Goal: Check status: Check status

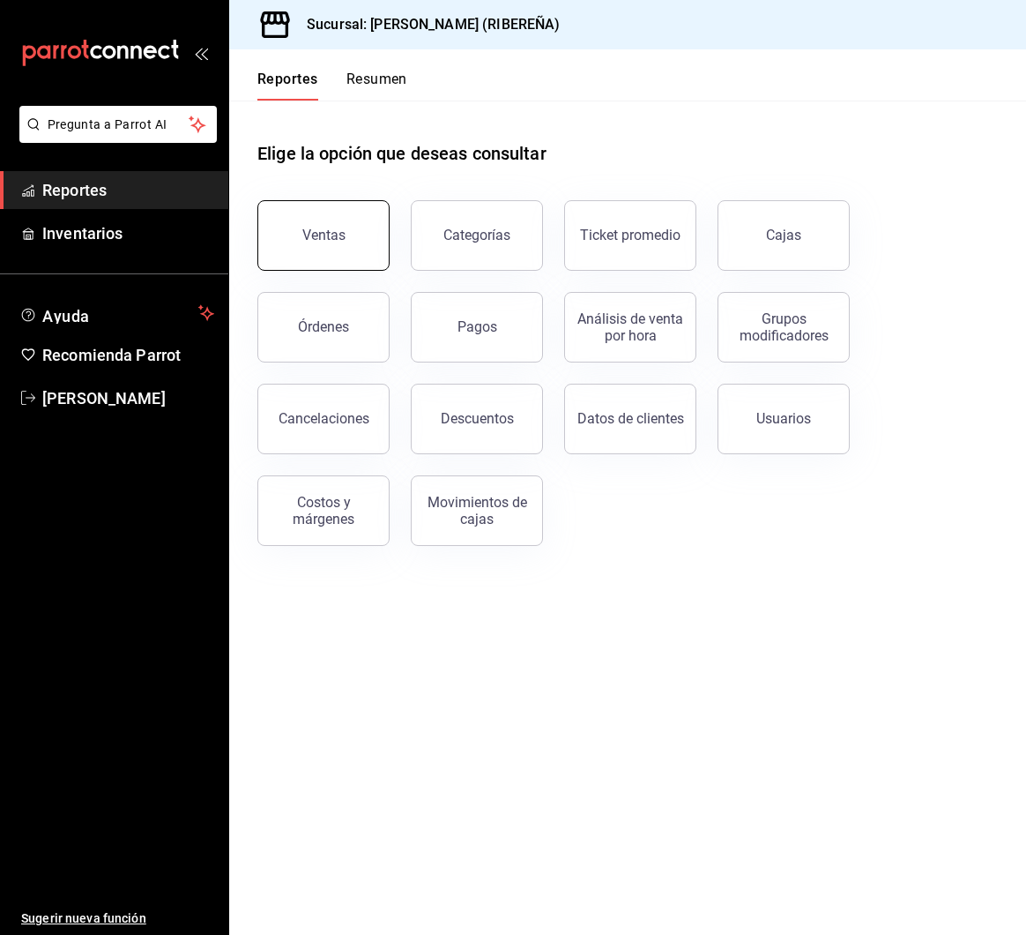
click at [295, 245] on button "Ventas" at bounding box center [323, 235] width 132 height 71
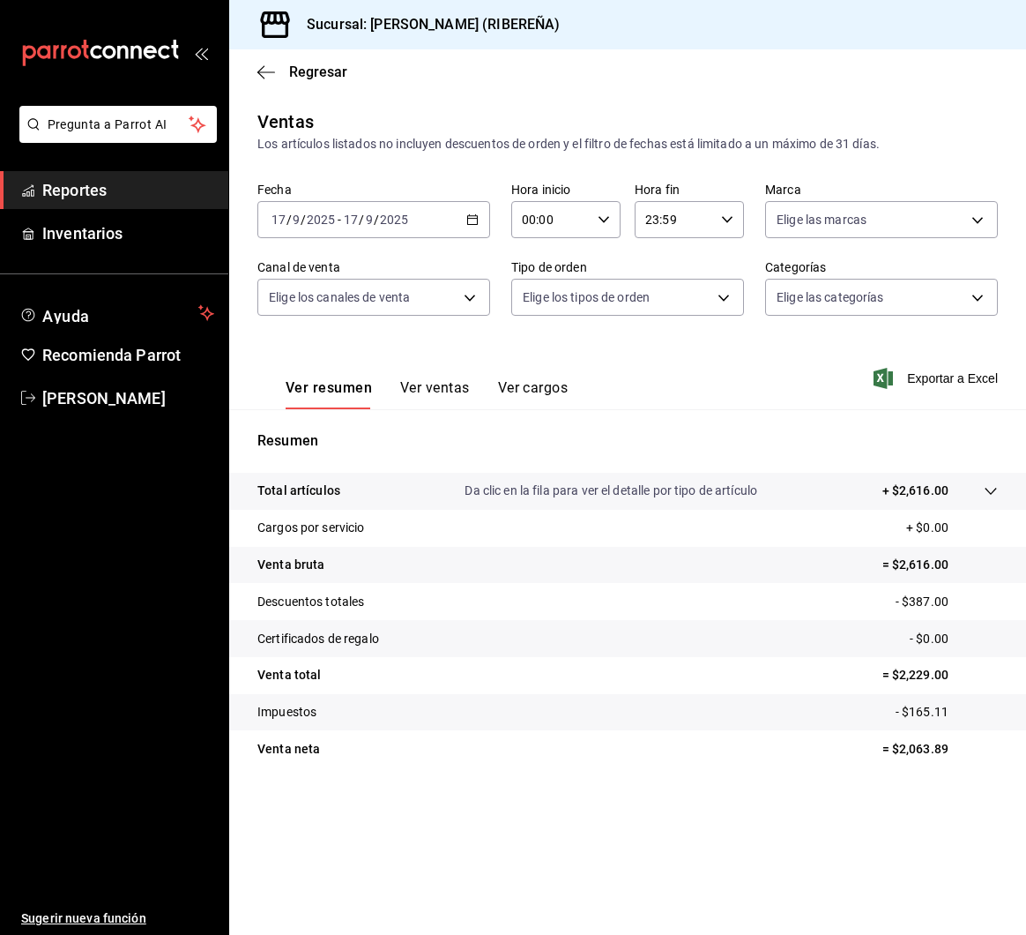
click at [437, 387] on button "Ver ventas" at bounding box center [435, 394] width 70 height 30
